Goal: Information Seeking & Learning: Learn about a topic

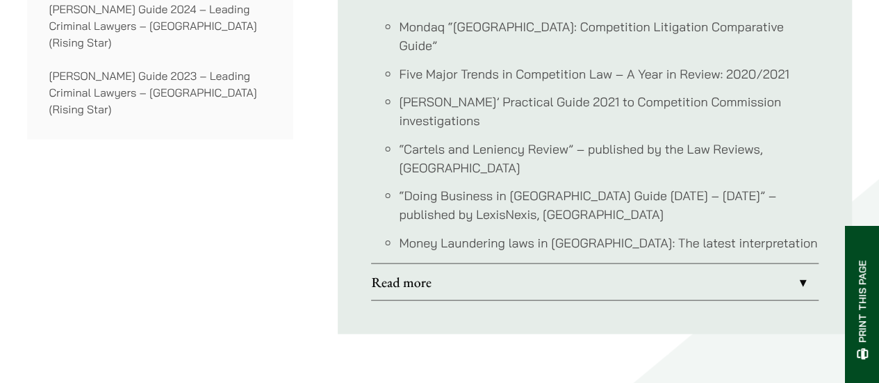
scroll to position [1320, 0]
click at [428, 263] on link "Read more" at bounding box center [594, 281] width 447 height 36
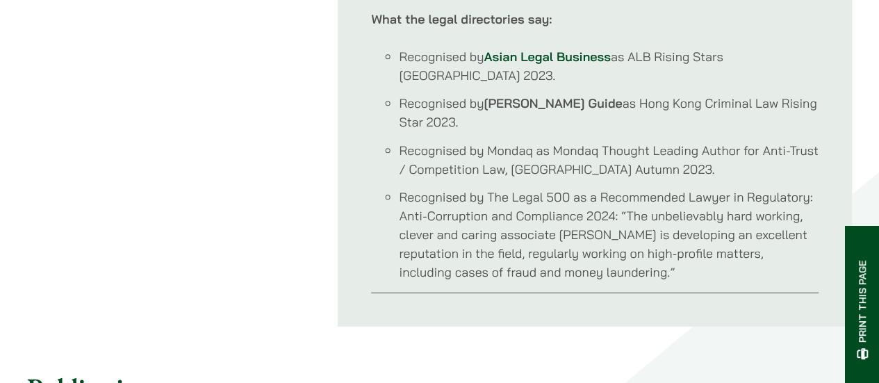
scroll to position [2015, 0]
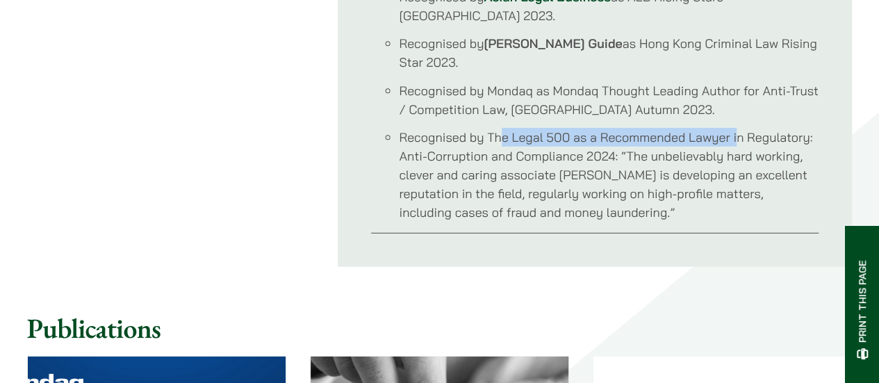
drag, startPoint x: 617, startPoint y: 83, endPoint x: 738, endPoint y: 110, distance: 123.9
click at [738, 128] on li "Recognised by The Legal 500 as a Recommended Lawyer in Regulatory: Anti-Corrupt…" at bounding box center [609, 175] width 420 height 94
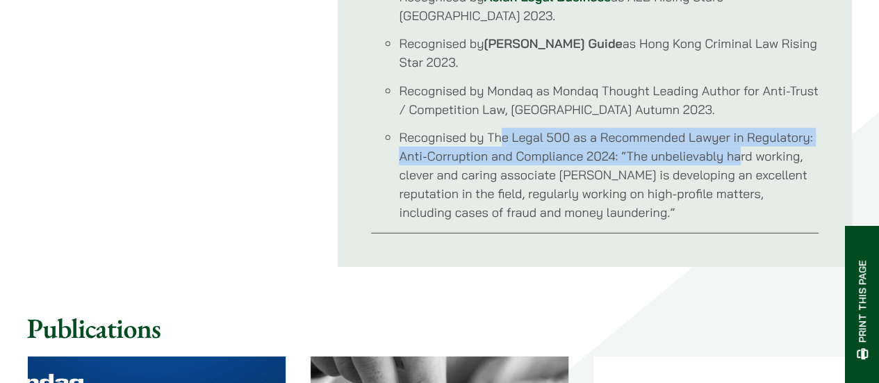
drag, startPoint x: 738, startPoint y: 110, endPoint x: 722, endPoint y: 154, distance: 46.6
click at [737, 128] on li "Recognised by The Legal 500 as a Recommended Lawyer in Regulatory: Anti-Corrupt…" at bounding box center [609, 175] width 420 height 94
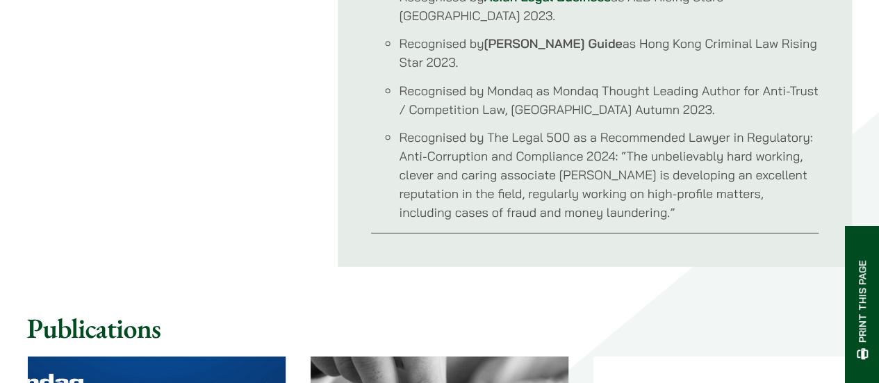
click at [721, 158] on li "Recognised by The Legal 500 as a Recommended Lawyer in Regulatory: Anti-Corrupt…" at bounding box center [609, 175] width 420 height 94
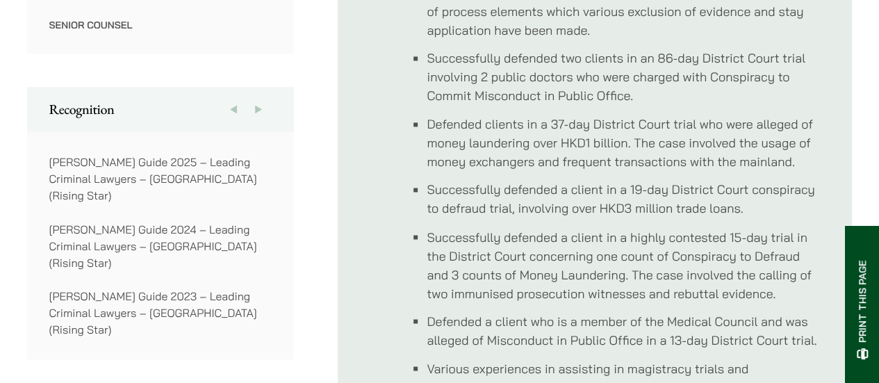
scroll to position [1104, 0]
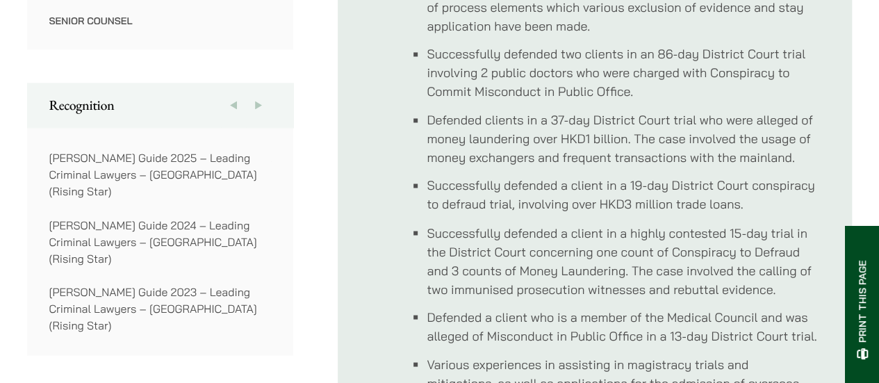
click at [258, 90] on button "Next" at bounding box center [258, 105] width 25 height 44
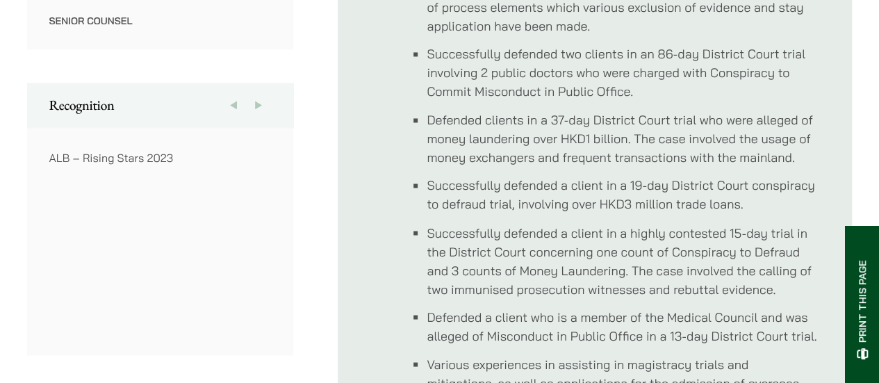
click at [236, 90] on button "Previous" at bounding box center [233, 105] width 25 height 44
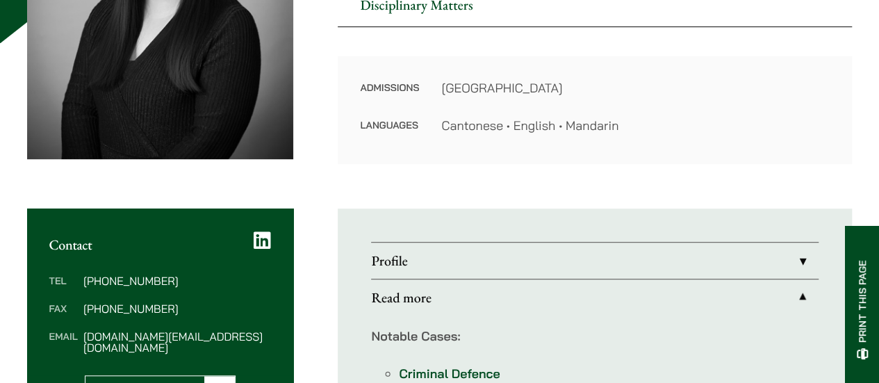
scroll to position [394, 0]
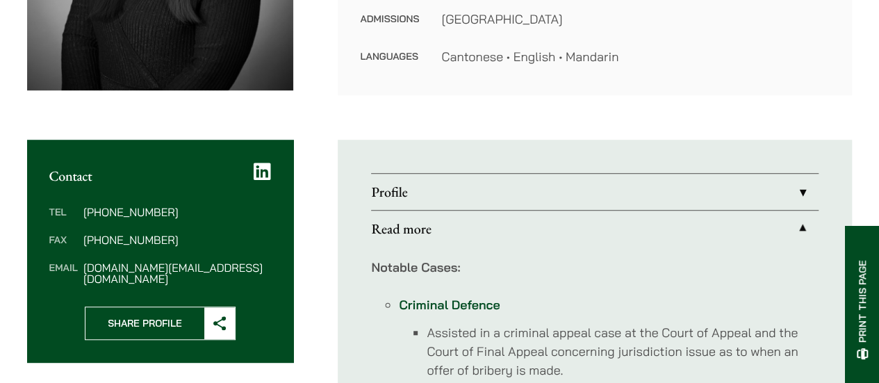
click at [795, 191] on link "Profile" at bounding box center [594, 192] width 447 height 36
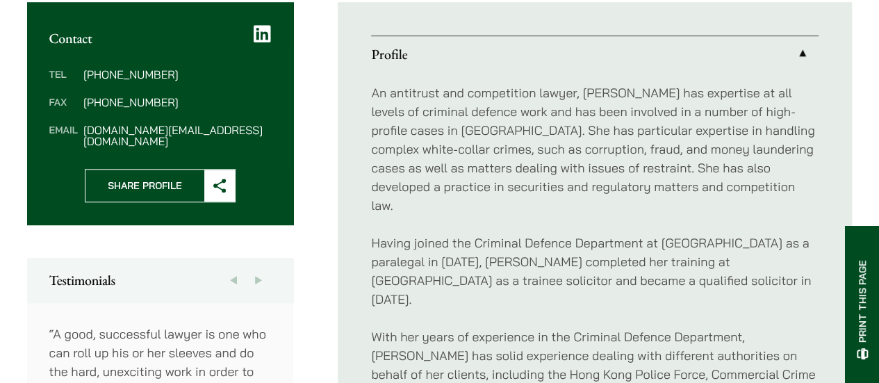
scroll to position [533, 0]
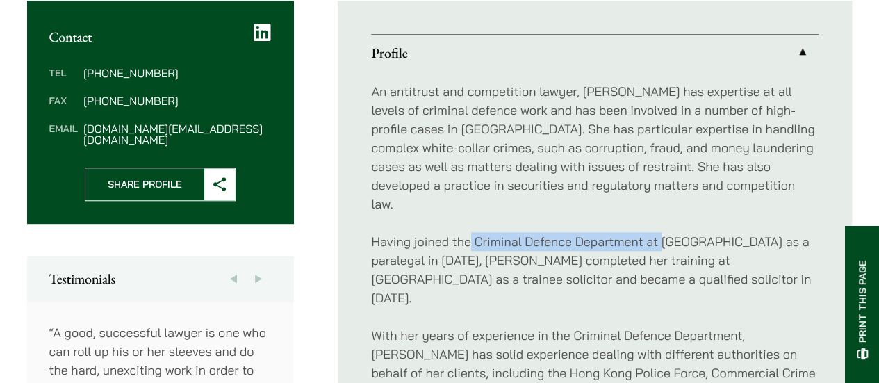
drag, startPoint x: 471, startPoint y: 225, endPoint x: 768, endPoint y: 237, distance: 297.6
click at [768, 237] on p "Having joined the Criminal Defence Department at [GEOGRAPHIC_DATA] as a paraleg…" at bounding box center [594, 269] width 447 height 75
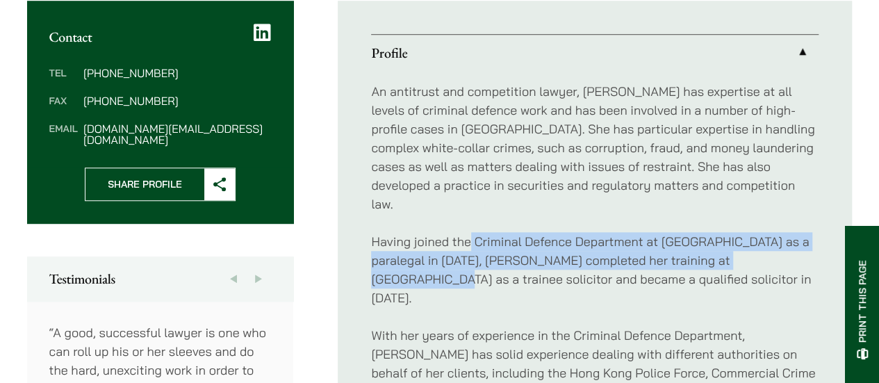
click at [768, 237] on p "Having joined the Criminal Defence Department at [GEOGRAPHIC_DATA] as a paraleg…" at bounding box center [594, 269] width 447 height 75
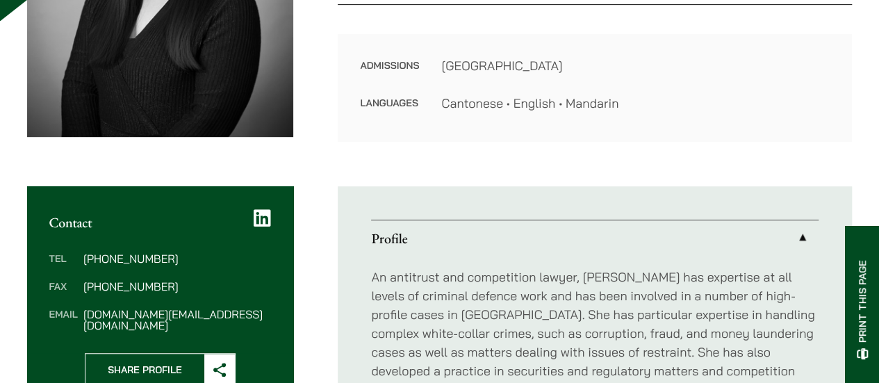
scroll to position [486, 0]
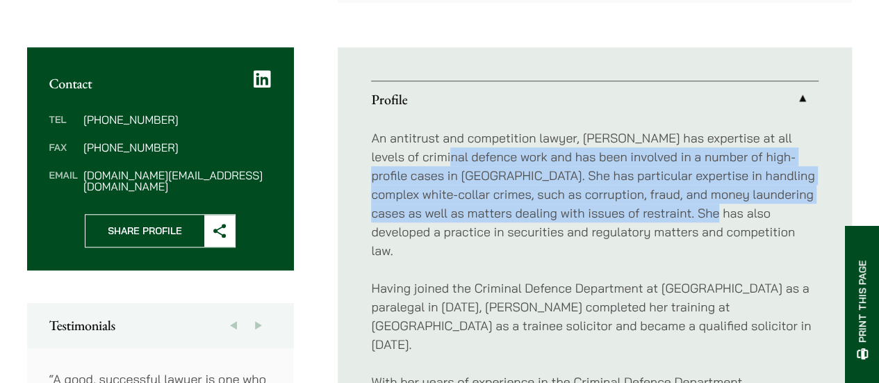
drag, startPoint x: 422, startPoint y: 159, endPoint x: 693, endPoint y: 219, distance: 277.5
click at [693, 219] on p "An antitrust and competition lawyer, [PERSON_NAME] has expertise at all levels …" at bounding box center [594, 194] width 447 height 131
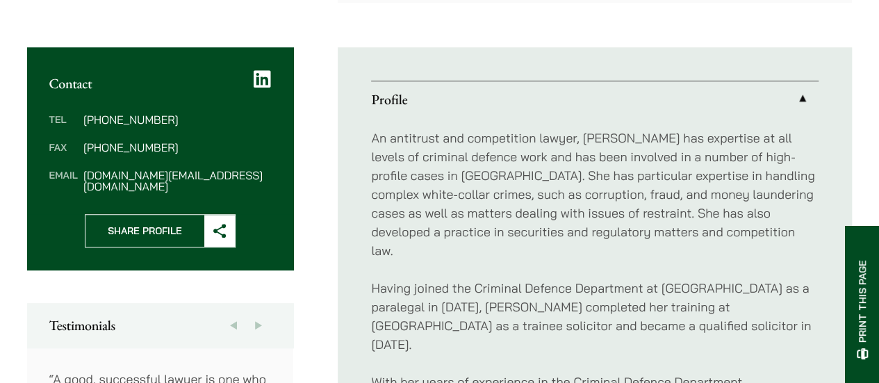
click at [670, 279] on p "Having joined the Criminal Defence Department at [GEOGRAPHIC_DATA] as a paraleg…" at bounding box center [594, 316] width 447 height 75
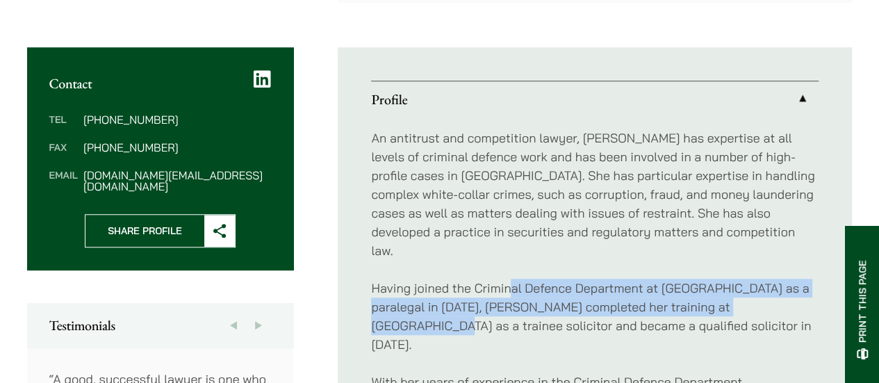
drag, startPoint x: 587, startPoint y: 267, endPoint x: 770, endPoint y: 279, distance: 183.1
click at [770, 279] on p "Having joined the Criminal Defence Department at [GEOGRAPHIC_DATA] as a paraleg…" at bounding box center [594, 316] width 447 height 75
click at [771, 280] on p "Having joined the Criminal Defence Department at [GEOGRAPHIC_DATA] as a paraleg…" at bounding box center [594, 316] width 447 height 75
click at [768, 281] on p "Having joined the Criminal Defence Department at [GEOGRAPHIC_DATA] as a paraleg…" at bounding box center [594, 316] width 447 height 75
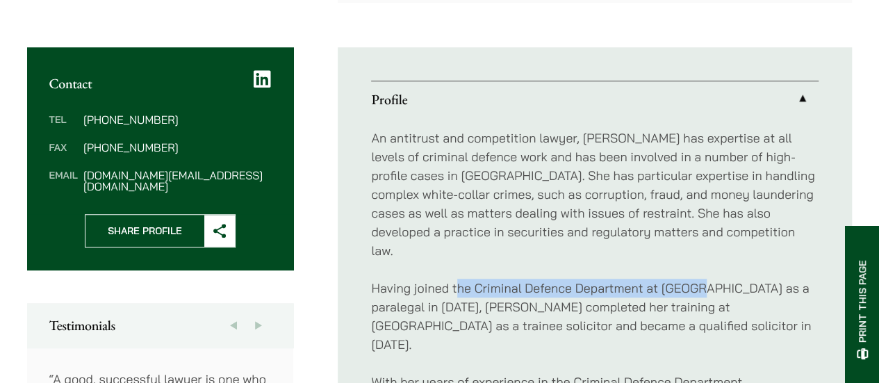
drag, startPoint x: 489, startPoint y: 270, endPoint x: 698, endPoint y: 277, distance: 209.2
click at [698, 279] on p "Having joined the Criminal Defence Department at [GEOGRAPHIC_DATA] as a paraleg…" at bounding box center [594, 316] width 447 height 75
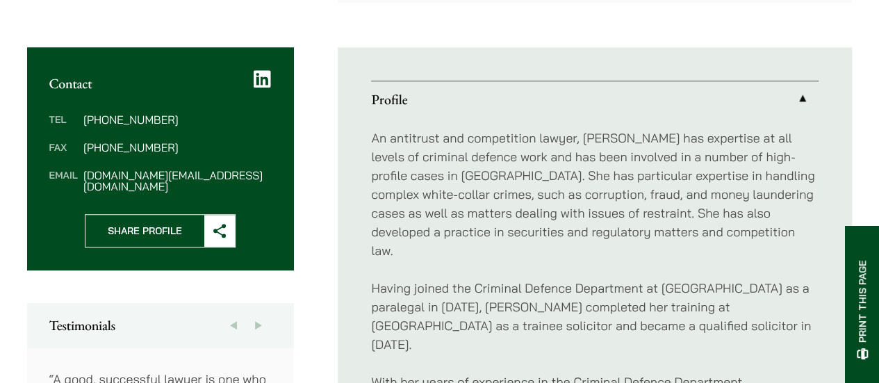
click at [723, 298] on p "Having joined the Criminal Defence Department at [GEOGRAPHIC_DATA] as a paraleg…" at bounding box center [594, 316] width 447 height 75
click at [721, 287] on p "Having joined the Criminal Defence Department at [GEOGRAPHIC_DATA] as a paraleg…" at bounding box center [594, 316] width 447 height 75
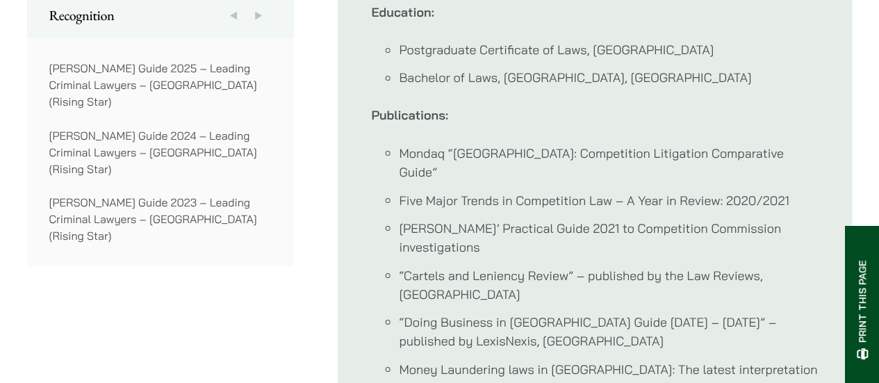
scroll to position [1181, 0]
